Goal: Task Accomplishment & Management: Use online tool/utility

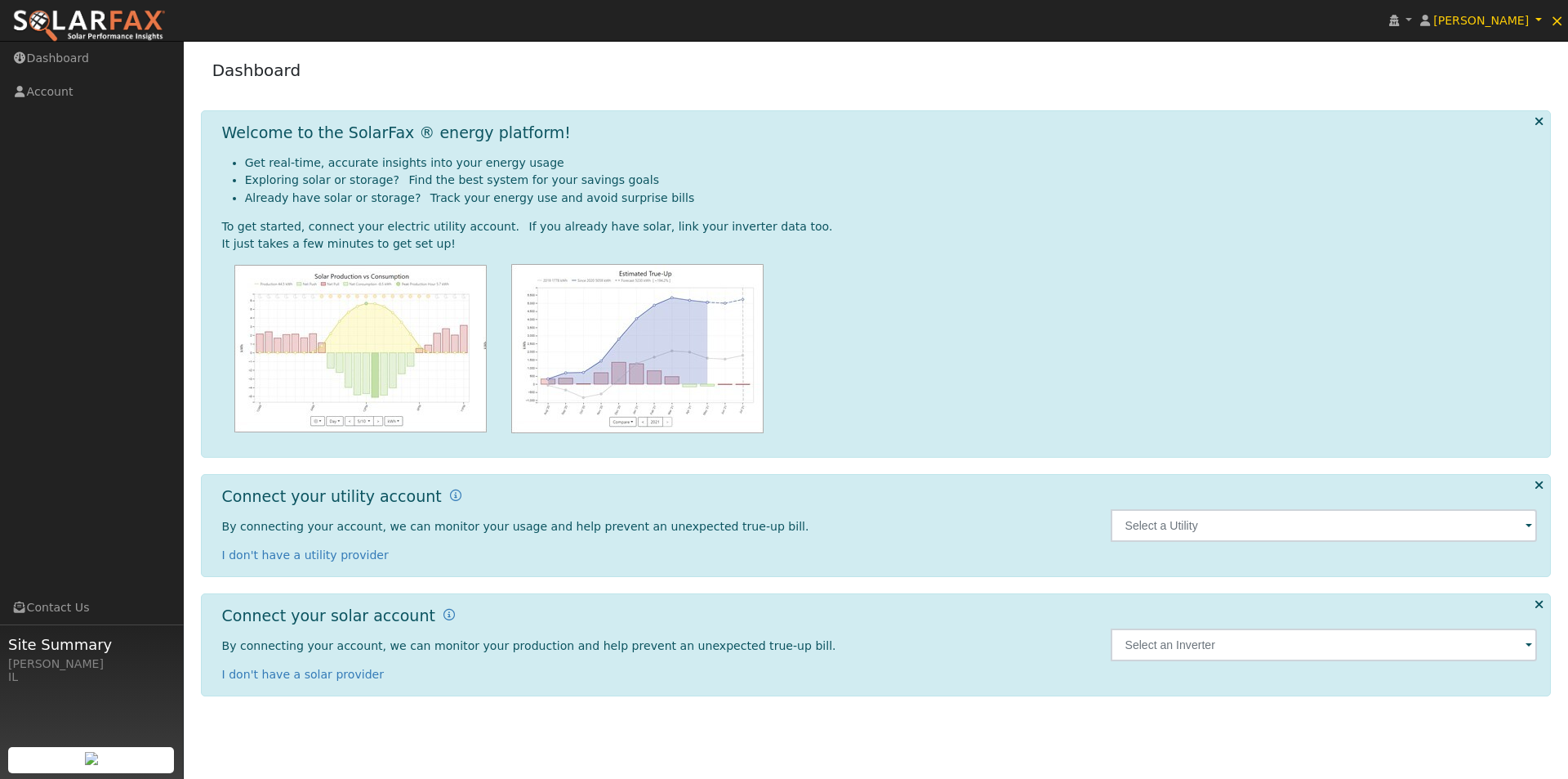
click at [1530, 524] on span at bounding box center [1528, 526] width 7 height 19
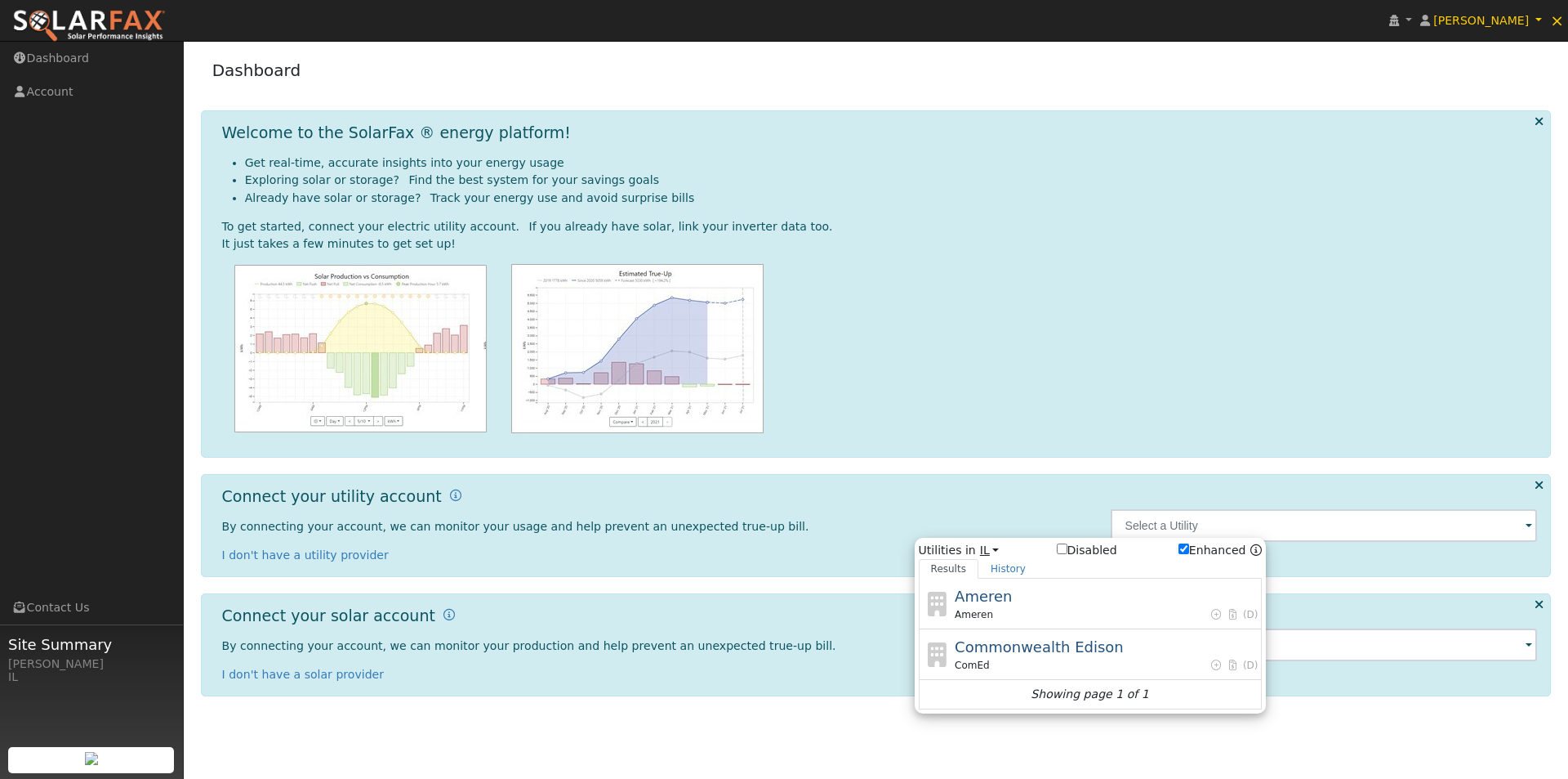
click at [987, 549] on link "IL" at bounding box center [990, 550] width 20 height 17
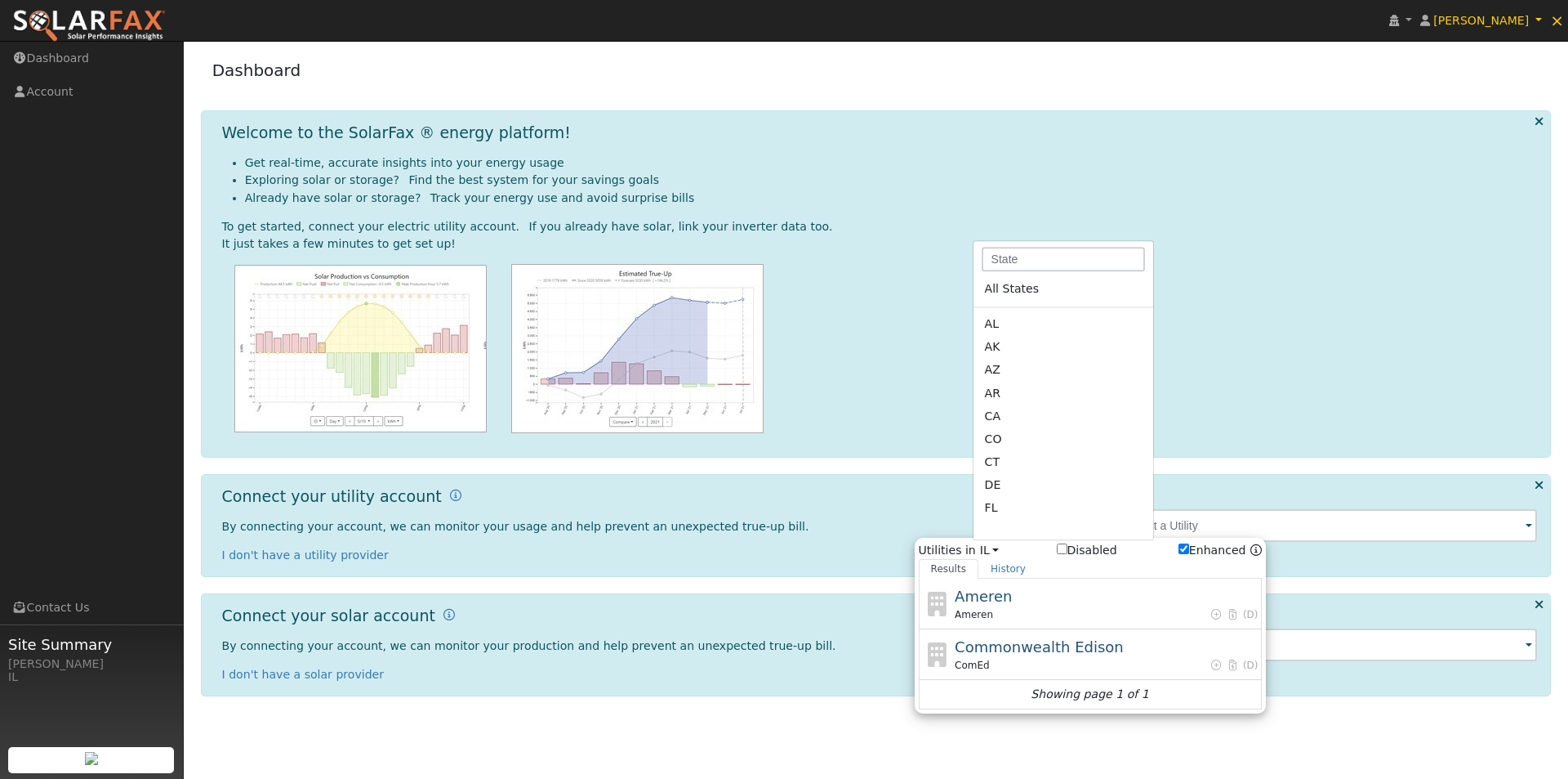
click at [906, 488] on div "Connect your utility account By connecting your account, we can monitor your us…" at bounding box center [657, 524] width 888 height 76
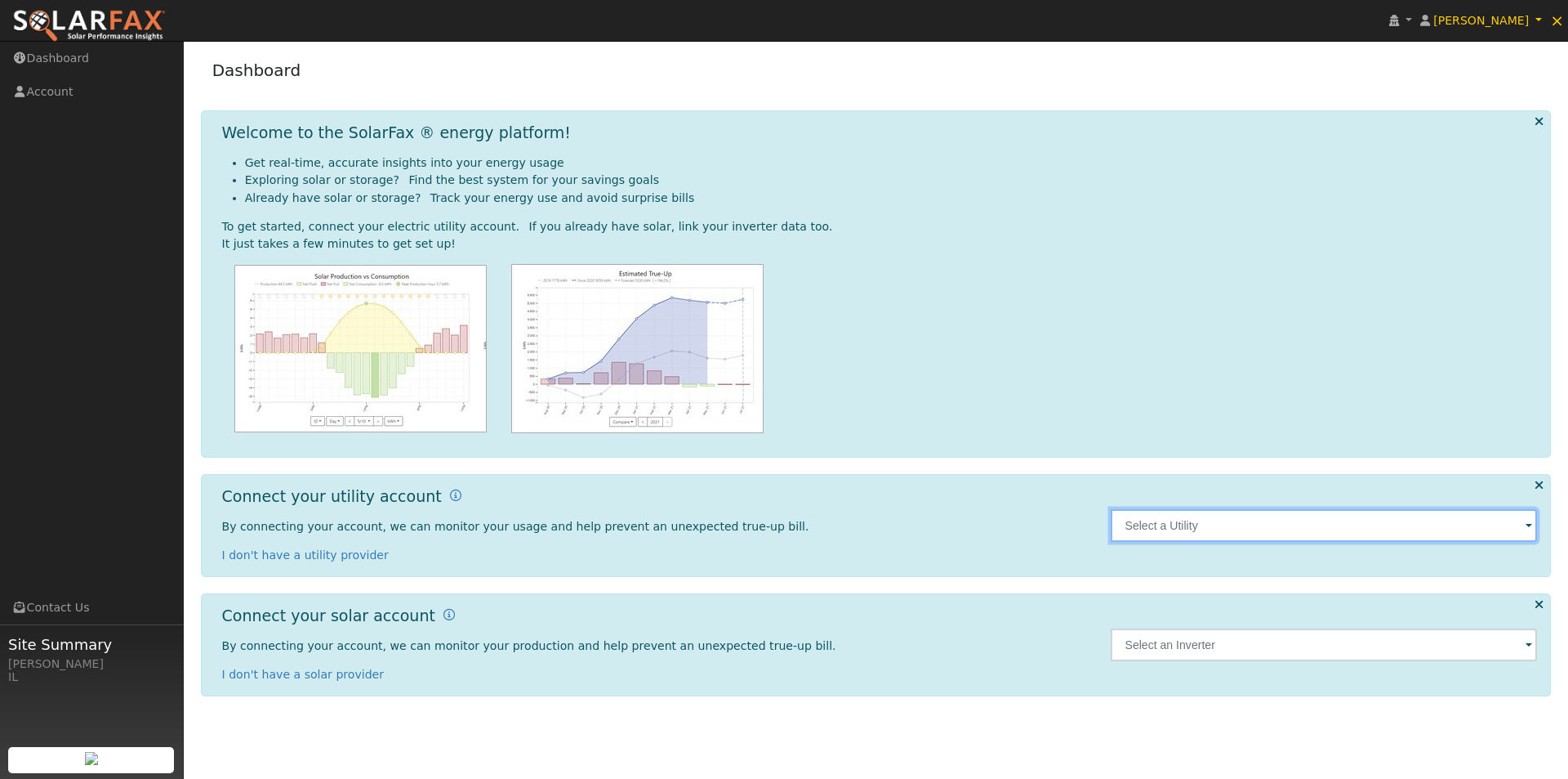
click at [1186, 525] on input "text" at bounding box center [1324, 525] width 427 height 33
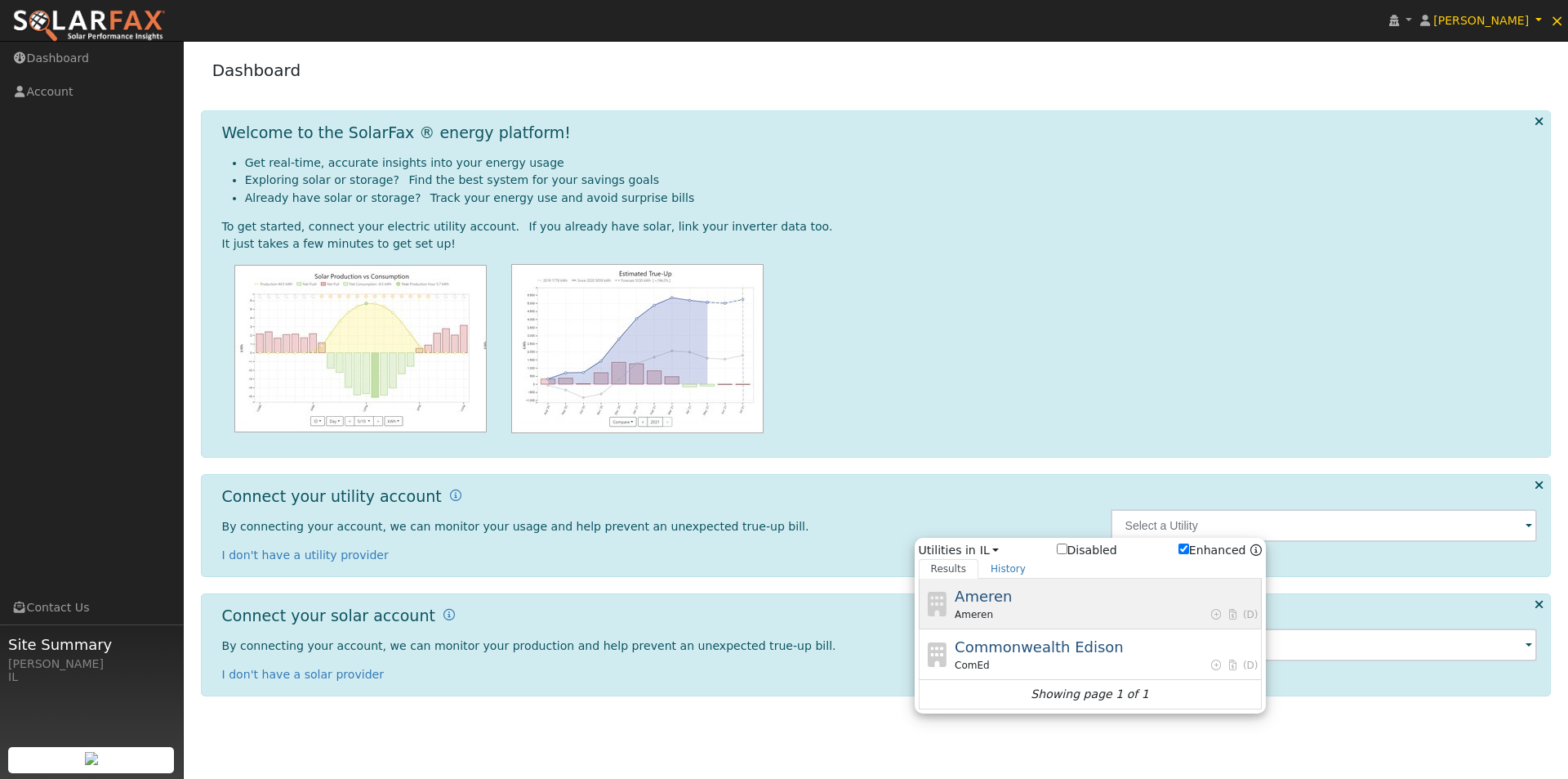
click at [968, 593] on span "Ameren" at bounding box center [983, 596] width 58 height 17
type input "Ameren"
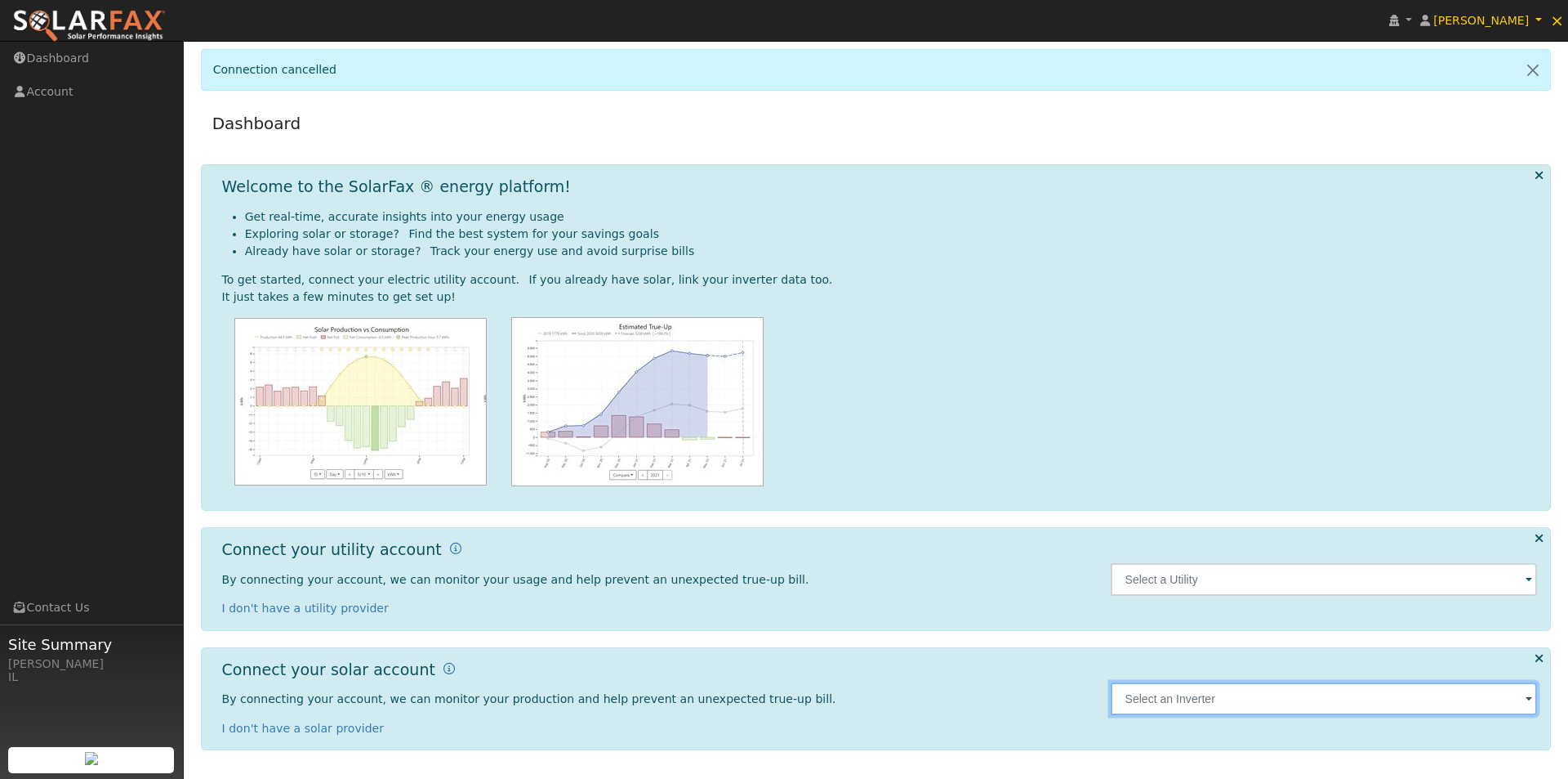
click at [1329, 700] on input "text" at bounding box center [1324, 698] width 427 height 33
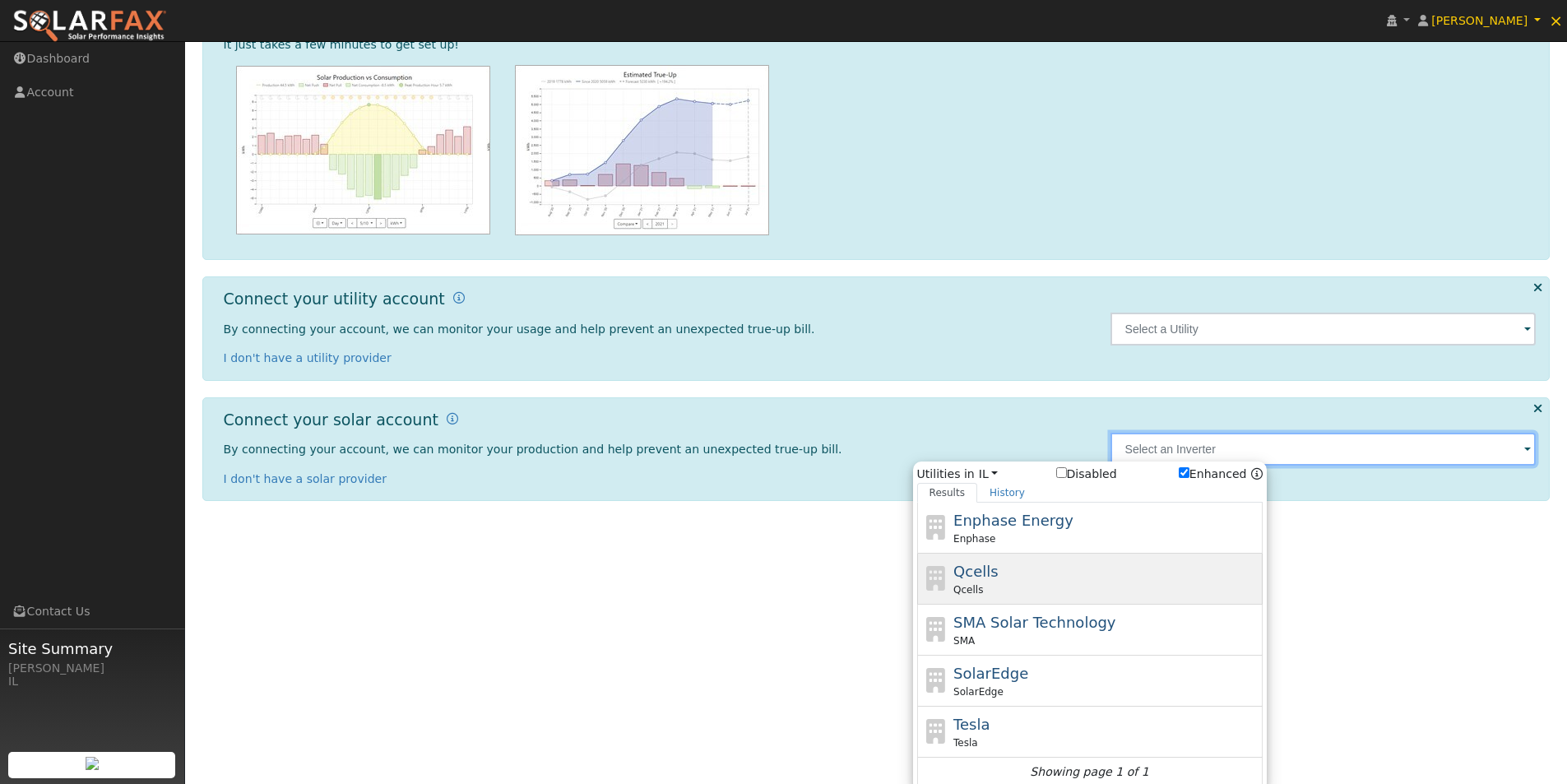
scroll to position [261, 0]
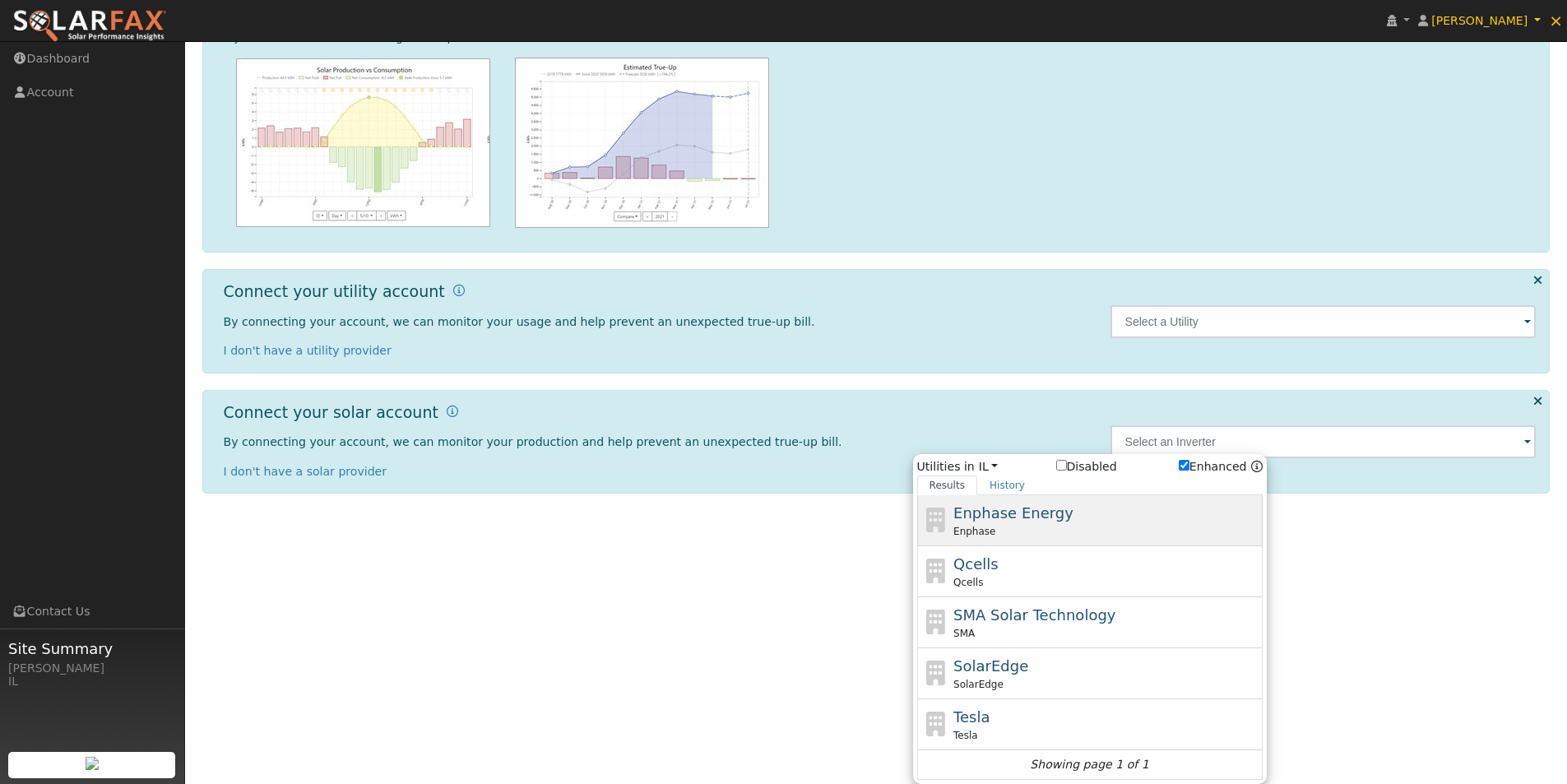
click at [1020, 513] on span "Enphase Energy" at bounding box center [1013, 513] width 120 height 17
type input "Enphase"
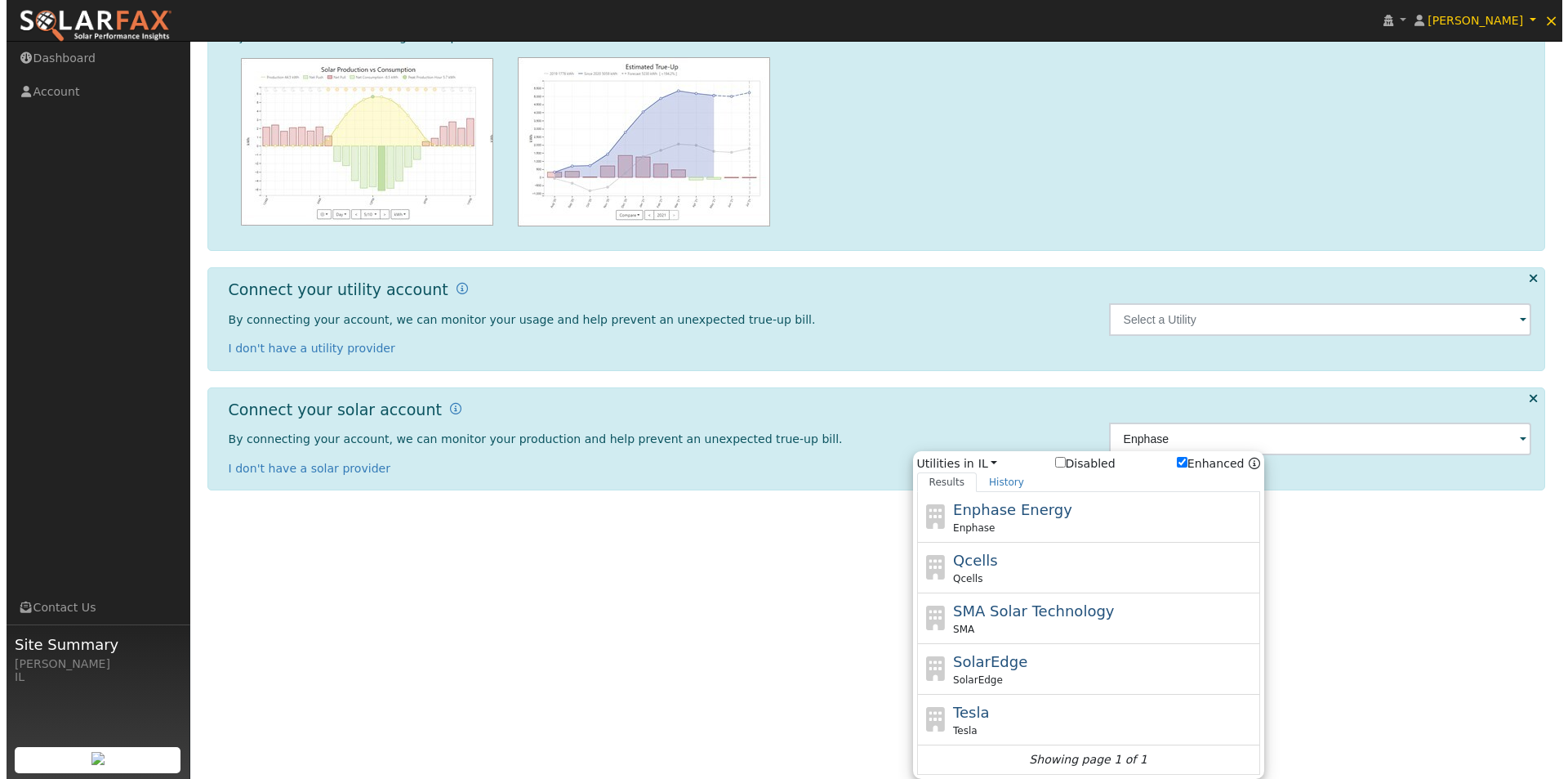
scroll to position [0, 0]
